Goal: Navigation & Orientation: Go to known website

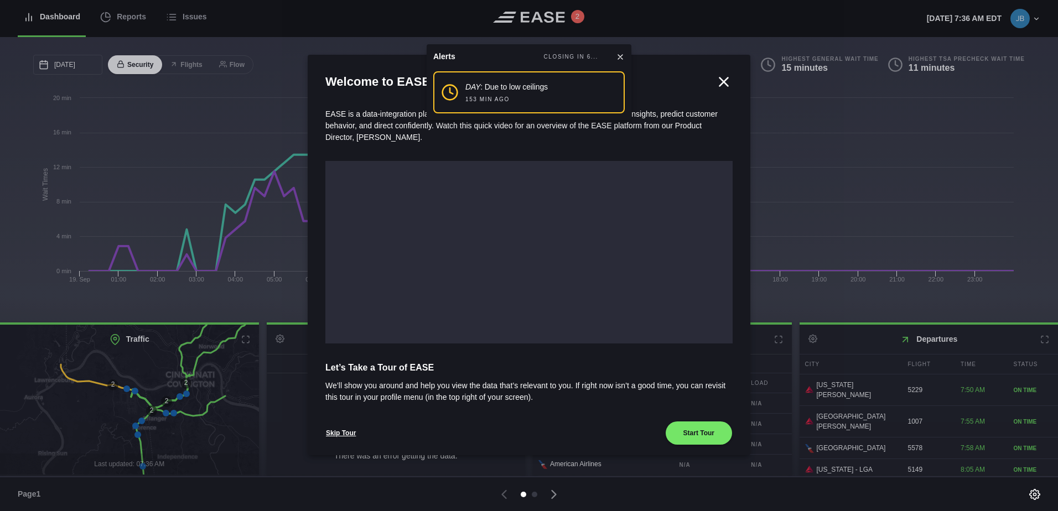
click at [623, 53] on icon at bounding box center [620, 57] width 9 height 9
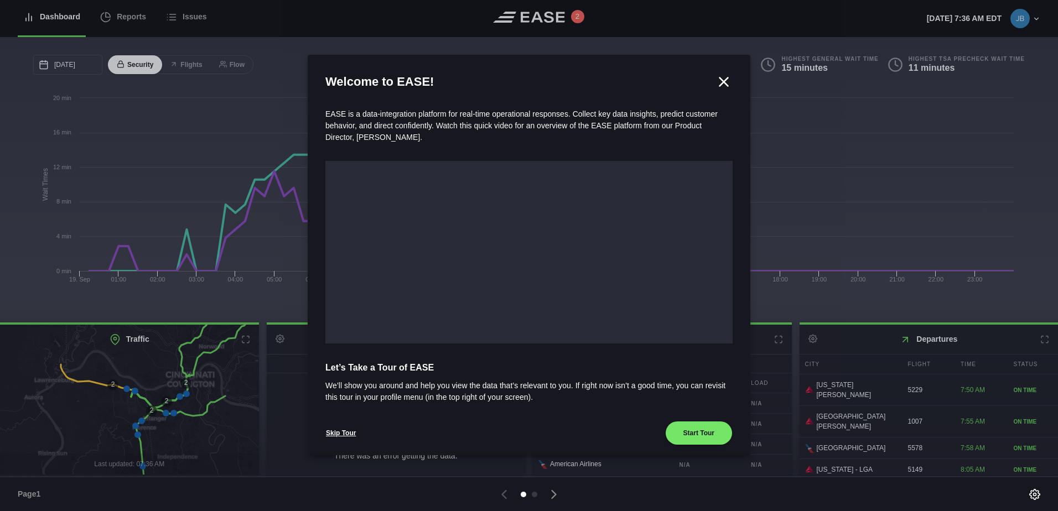
click at [723, 75] on icon at bounding box center [724, 82] width 17 height 17
